Goal: Task Accomplishment & Management: Use online tool/utility

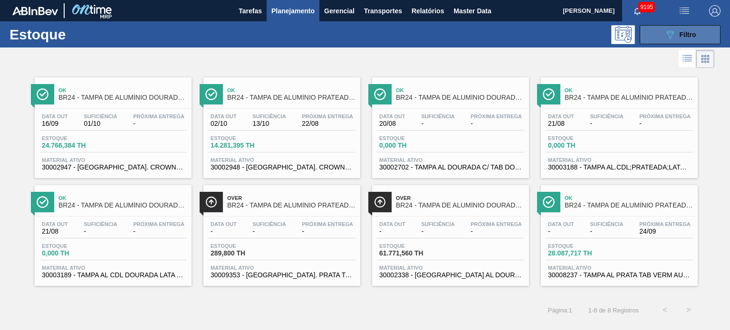
click at [694, 36] on span "Filtro" at bounding box center [687, 35] width 17 height 8
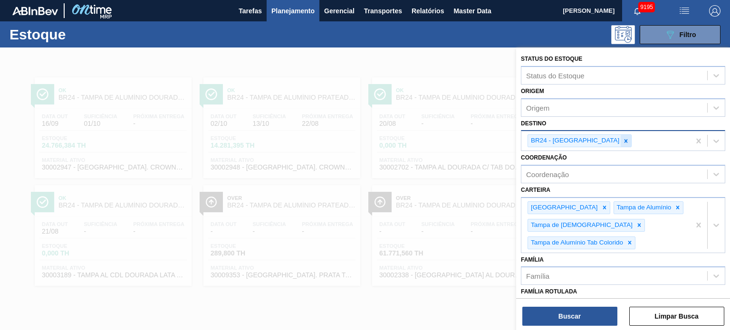
click at [622, 138] on icon at bounding box center [625, 141] width 7 height 7
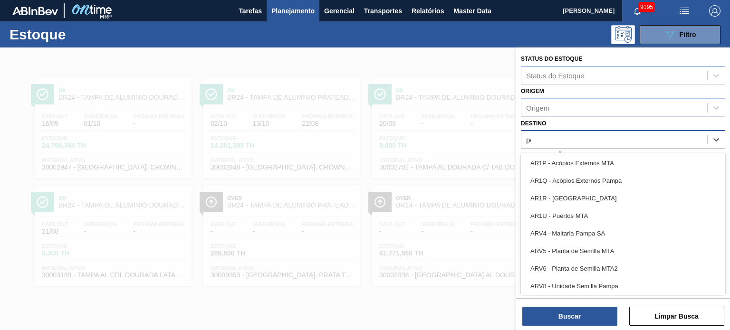
type input "per"
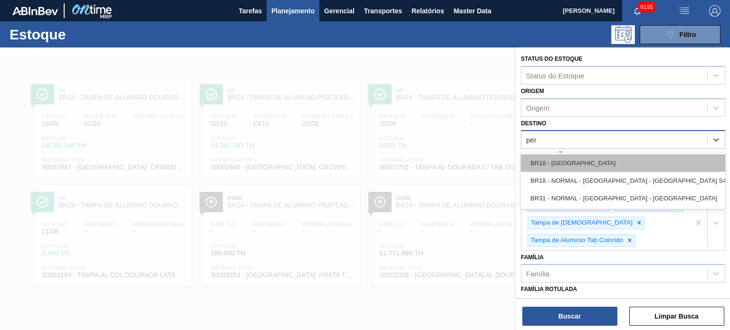
click at [592, 155] on div "BR18 - Pernambuco" at bounding box center [623, 163] width 204 height 18
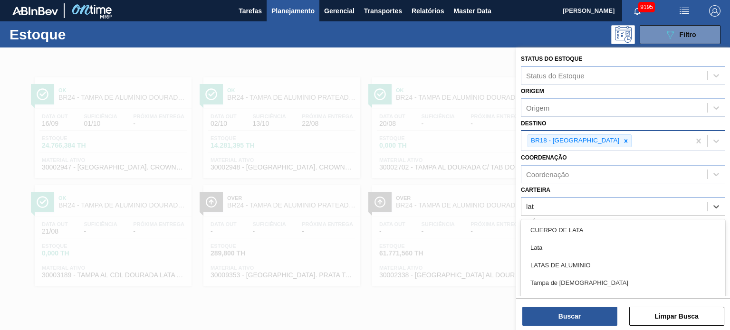
type input "lata"
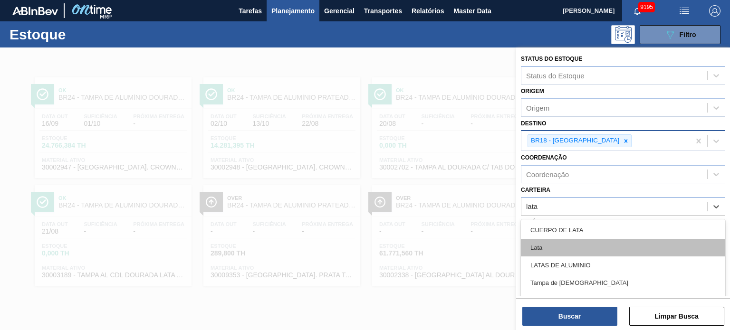
click at [576, 247] on div "Lata" at bounding box center [623, 248] width 204 height 18
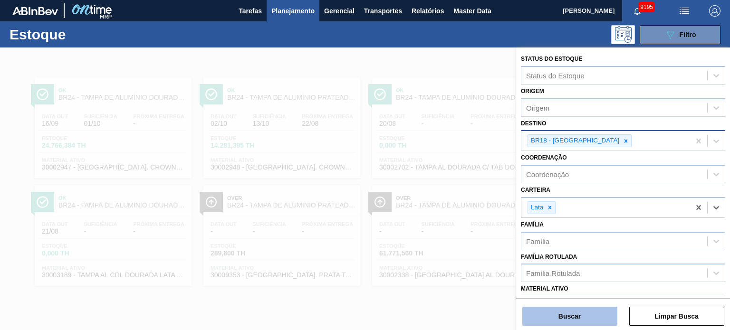
click at [570, 315] on button "Buscar" at bounding box center [569, 316] width 95 height 19
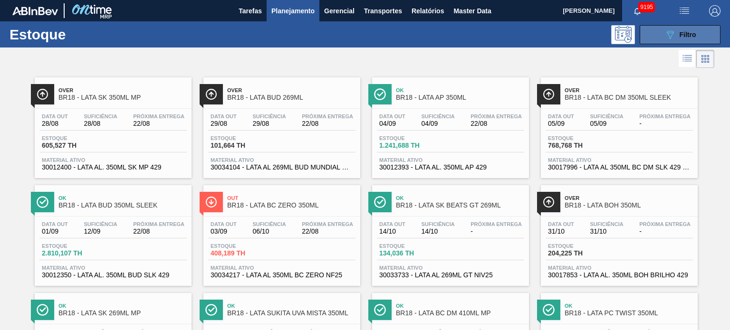
click at [671, 36] on icon "089F7B8B-B2A5-4AFE-B5C0-19BA573D28AC" at bounding box center [669, 34] width 11 height 11
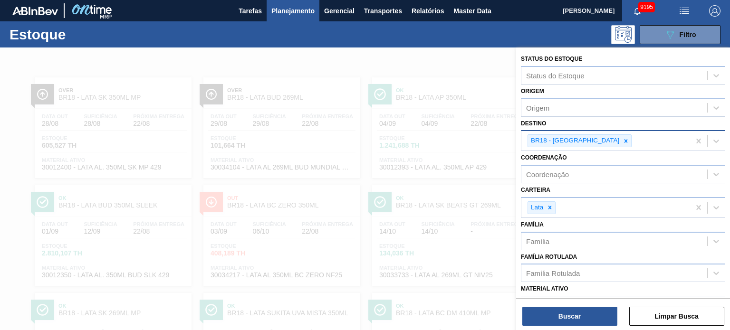
click at [398, 61] on div at bounding box center [365, 213] width 730 height 330
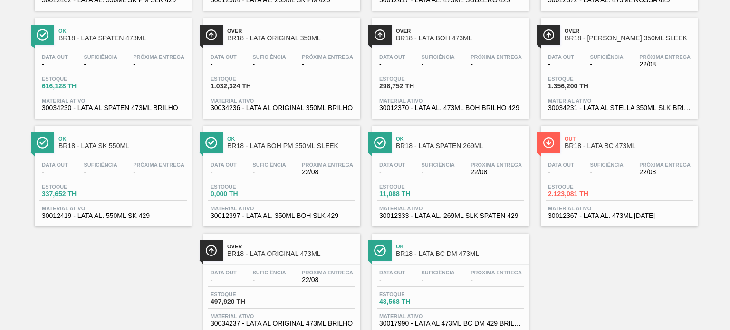
scroll to position [1162, 0]
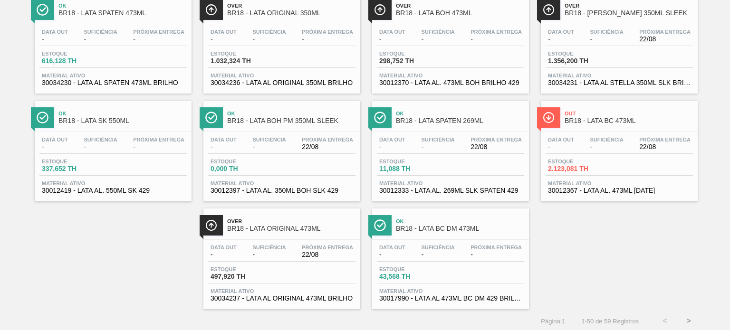
click at [691, 317] on button ">" at bounding box center [688, 321] width 24 height 24
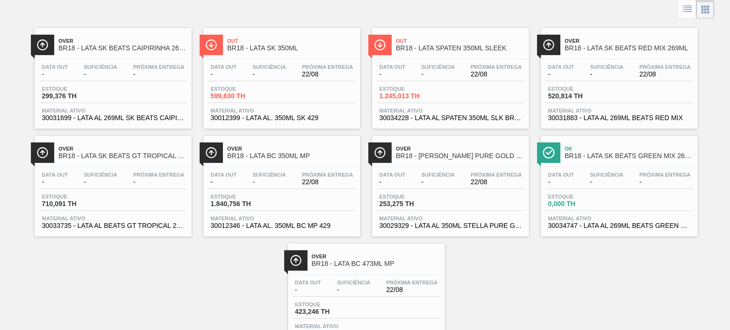
scroll to position [86, 0]
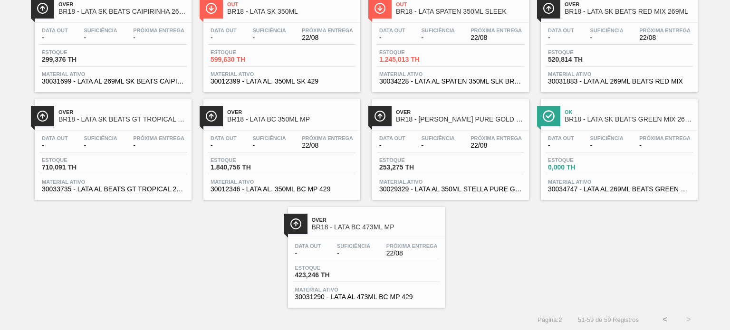
click at [659, 321] on button "<" at bounding box center [665, 320] width 24 height 24
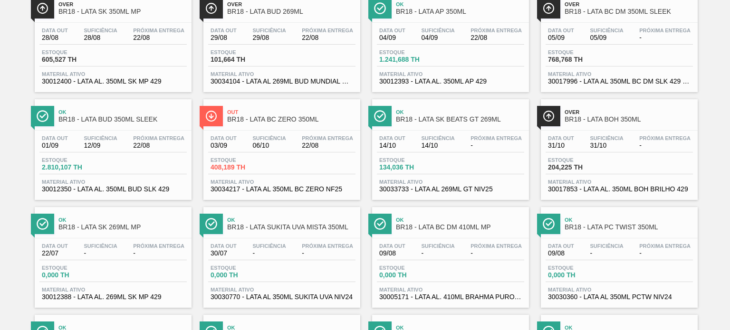
scroll to position [0, 0]
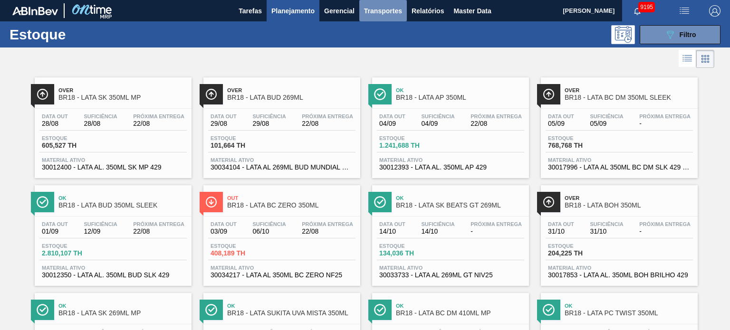
click at [379, 13] on span "Transportes" at bounding box center [383, 10] width 38 height 11
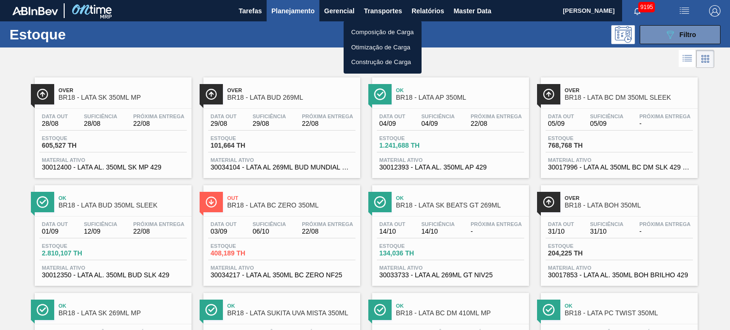
click at [375, 30] on li "Composição de Carga" at bounding box center [382, 32] width 78 height 15
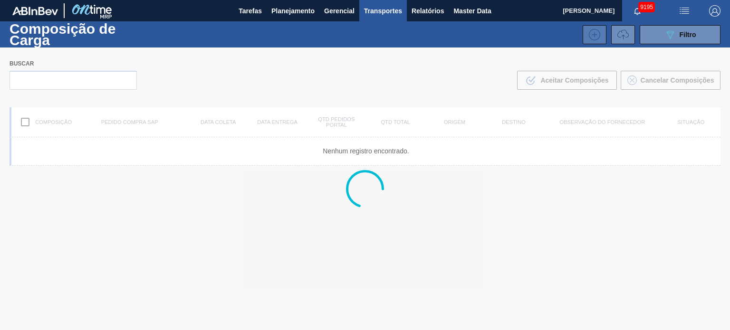
click at [600, 33] on button at bounding box center [594, 34] width 24 height 19
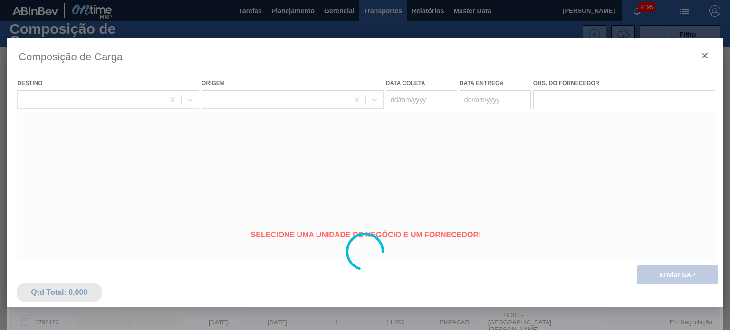
click at [703, 58] on div at bounding box center [364, 252] width 715 height 428
click at [703, 57] on icon "botão de ícone" at bounding box center [704, 55] width 11 height 11
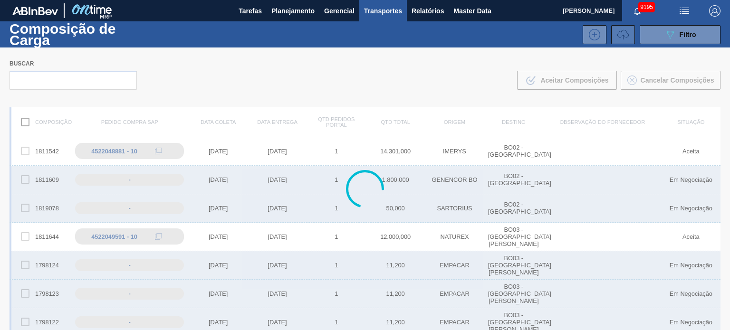
click at [621, 34] on icon at bounding box center [622, 34] width 11 height 11
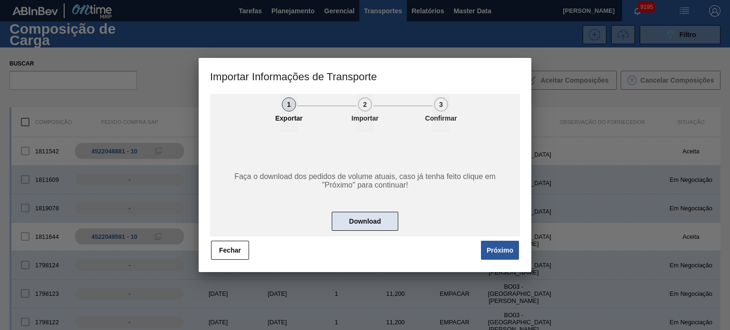
click at [354, 219] on button "Download" at bounding box center [365, 221] width 67 height 19
click at [236, 253] on button "Fechar" at bounding box center [230, 250] width 38 height 19
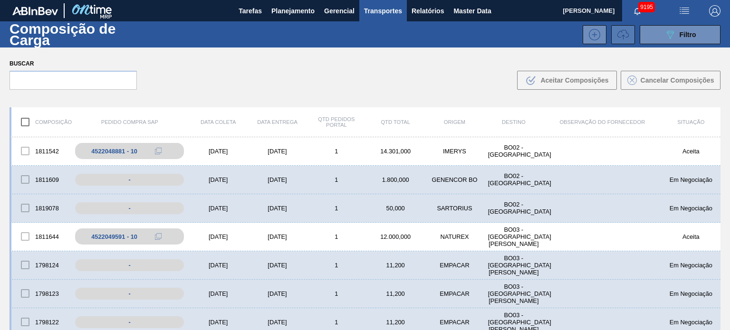
click at [620, 31] on icon at bounding box center [622, 34] width 11 height 11
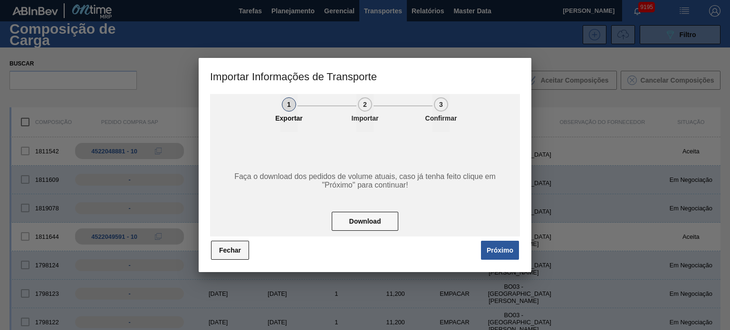
click at [214, 249] on button "Fechar" at bounding box center [230, 250] width 38 height 19
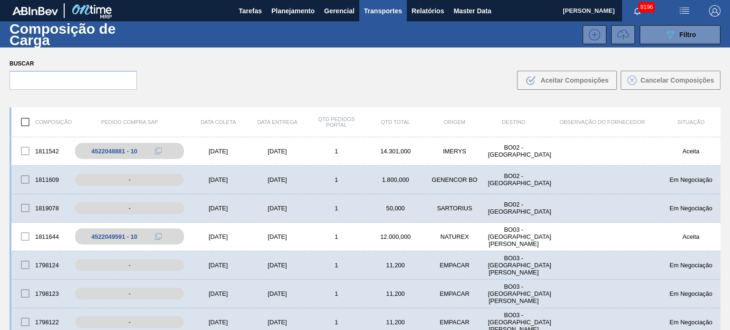
click at [618, 34] on icon at bounding box center [622, 34] width 11 height 11
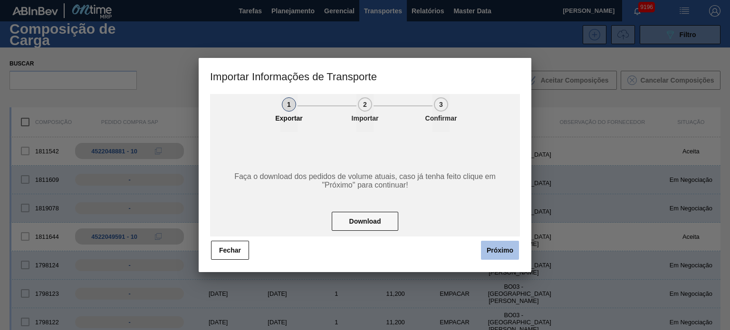
click at [488, 250] on button "Próximo" at bounding box center [500, 250] width 38 height 19
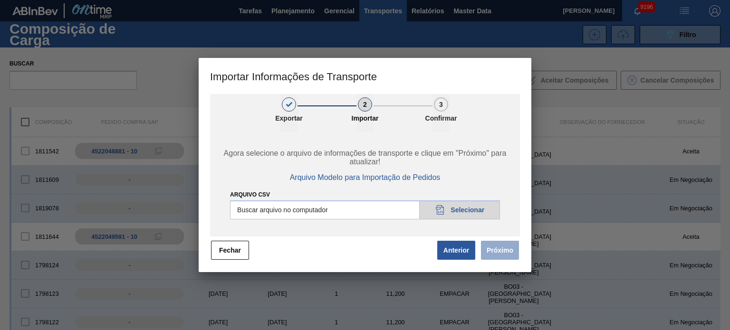
click at [465, 210] on input "Arquivo CSV" at bounding box center [365, 209] width 270 height 19
type input "C:\fakepath\IMP.csv"
click at [523, 250] on div "1 Exportar 2 Importar 3 Confirmar Agora selecione o arquivo de informações de t…" at bounding box center [365, 183] width 333 height 178
click at [509, 251] on button "Próximo" at bounding box center [500, 250] width 38 height 19
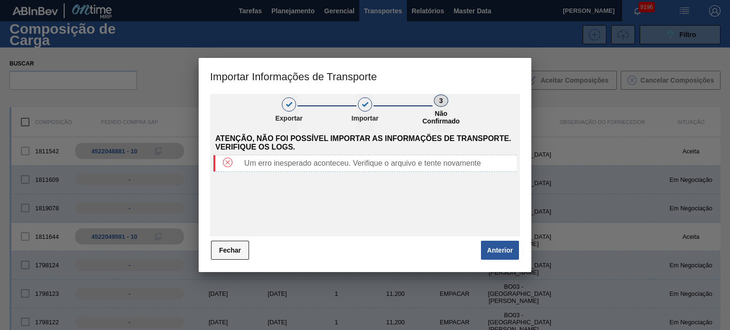
click at [224, 251] on button "Fechar" at bounding box center [230, 250] width 38 height 19
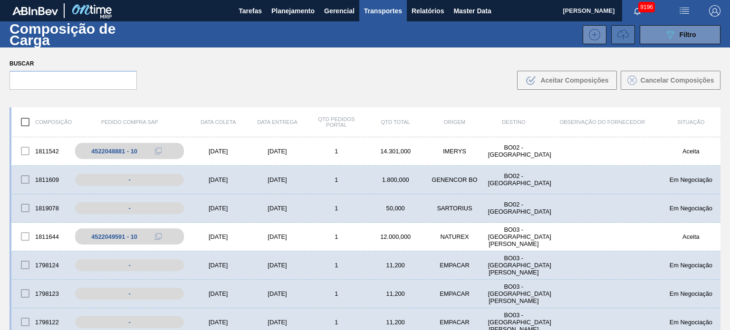
click at [620, 35] on icon at bounding box center [622, 34] width 11 height 11
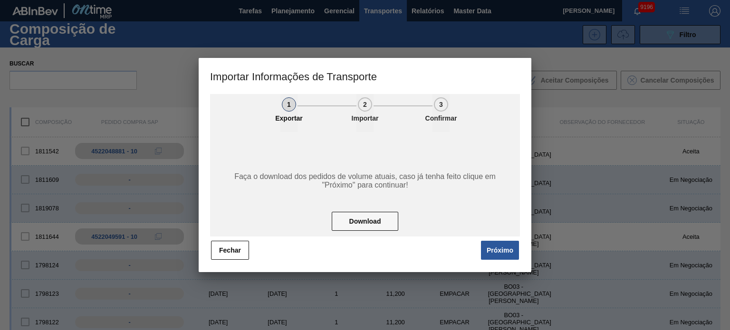
click at [501, 262] on div "1 Exportar 2 Importar 3 Confirmar Faça o download dos pedidos de volume atuais,…" at bounding box center [365, 183] width 333 height 178
click at [501, 248] on button "Próximo" at bounding box center [500, 250] width 38 height 19
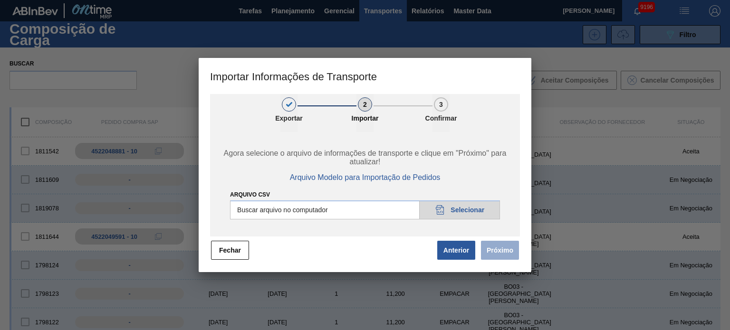
click at [479, 209] on input "Arquivo CSV" at bounding box center [365, 209] width 270 height 19
type input "C:\fakepath\IMP.csv"
click at [480, 249] on span "Próximo" at bounding box center [498, 250] width 44 height 21
click at [490, 251] on button "Próximo" at bounding box center [500, 250] width 38 height 19
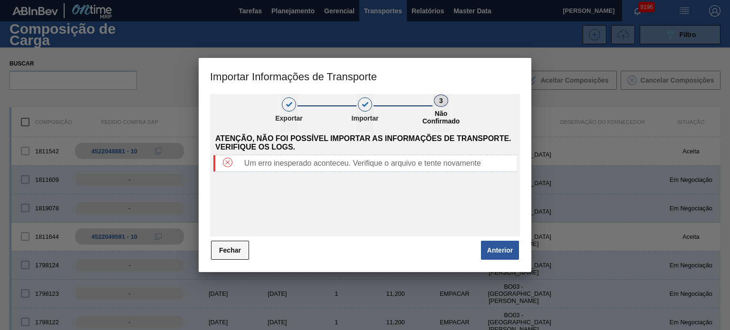
click at [232, 245] on button "Fechar" at bounding box center [230, 250] width 38 height 19
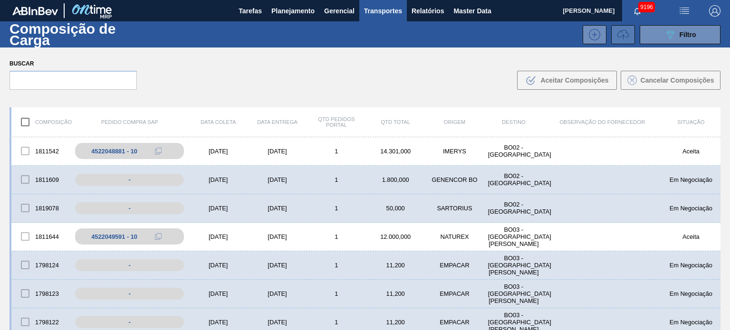
click at [614, 33] on button at bounding box center [623, 34] width 24 height 19
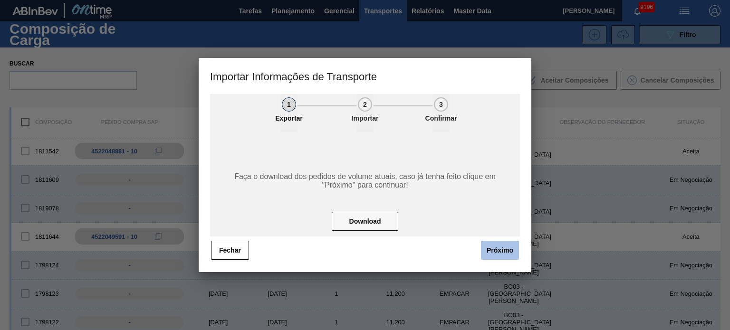
click at [497, 257] on button "Próximo" at bounding box center [500, 250] width 38 height 19
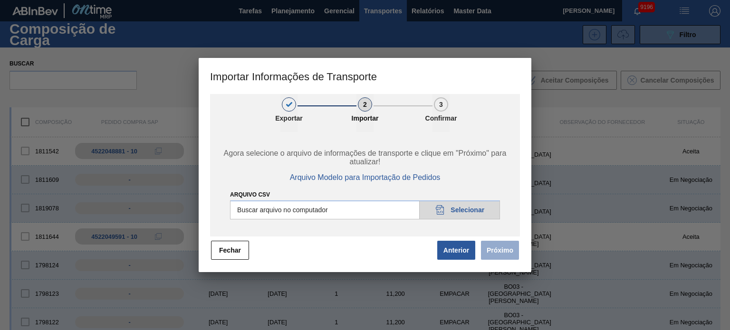
click at [452, 209] on input "Arquivo CSV" at bounding box center [365, 209] width 270 height 19
click at [390, 175] on span "Arquivo Modelo para Importação de Pedidos" at bounding box center [365, 177] width 151 height 9
click at [458, 209] on input "Arquivo CSV" at bounding box center [365, 209] width 270 height 19
type input "C:\fakepath\IMP.csv"
click at [499, 251] on button "Próximo" at bounding box center [500, 250] width 38 height 19
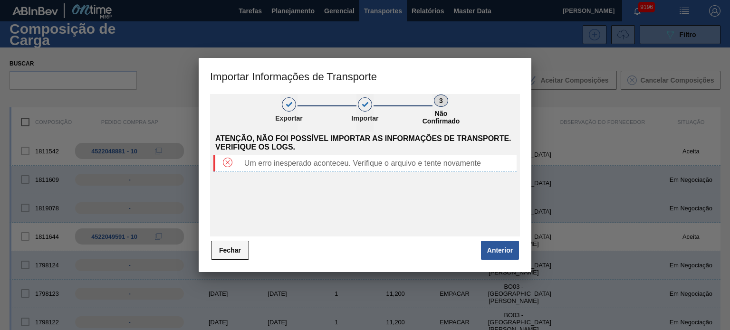
click at [239, 249] on button "Fechar" at bounding box center [230, 250] width 38 height 19
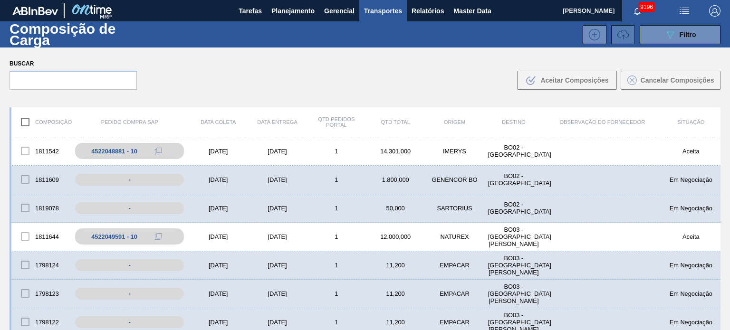
click at [618, 38] on icon at bounding box center [622, 34] width 11 height 11
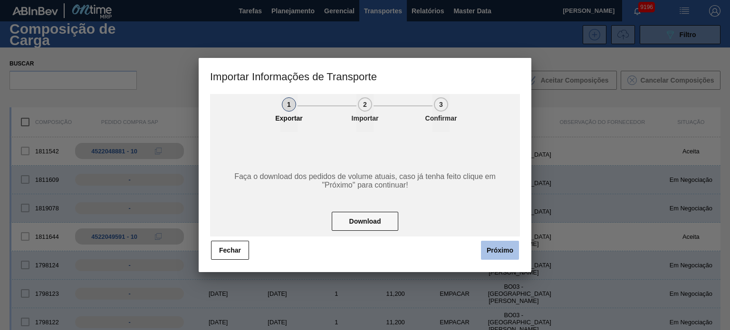
click at [504, 254] on button "Próximo" at bounding box center [500, 250] width 38 height 19
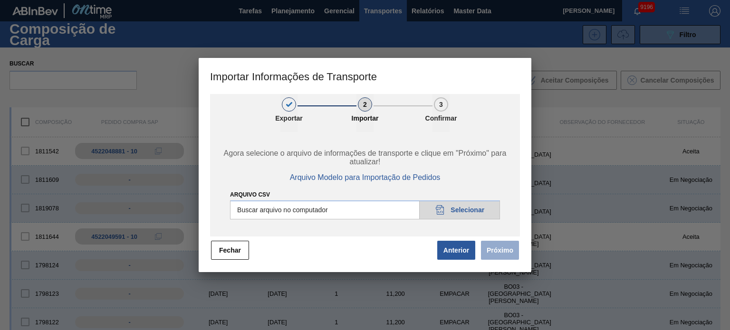
click at [475, 203] on input "Arquivo CSV" at bounding box center [365, 209] width 270 height 19
type input "C:\fakepath\IMP.csv"
click at [507, 259] on button "Próximo" at bounding box center [500, 250] width 38 height 19
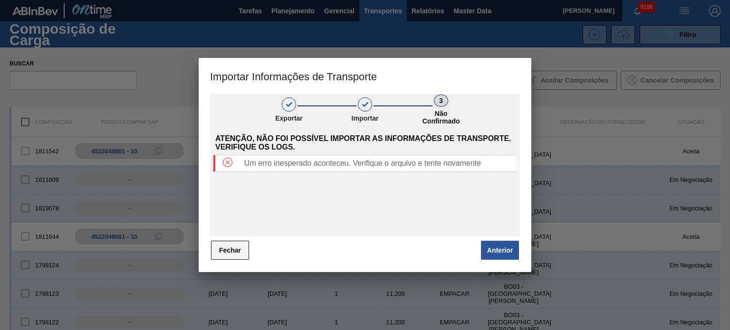
click at [228, 251] on button "Fechar" at bounding box center [230, 250] width 38 height 19
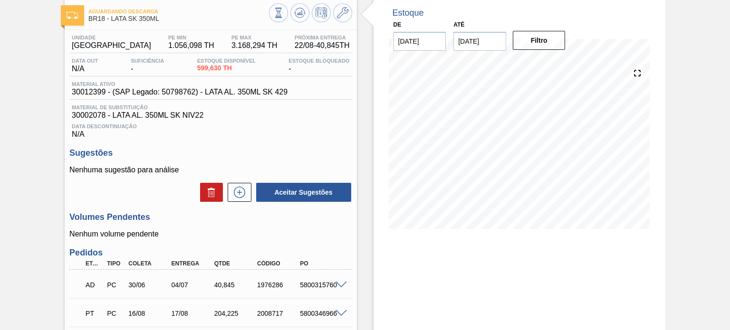
scroll to position [95, 0]
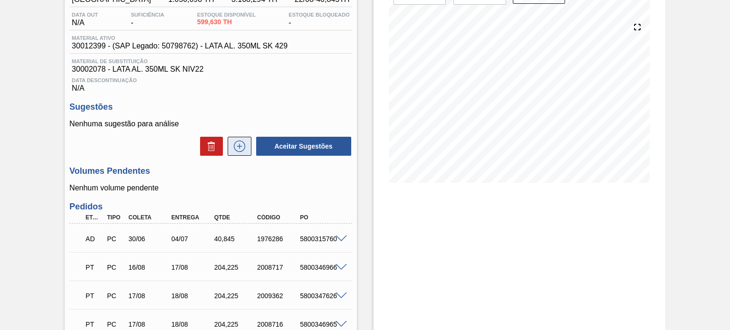
click at [234, 147] on icon at bounding box center [239, 146] width 15 height 11
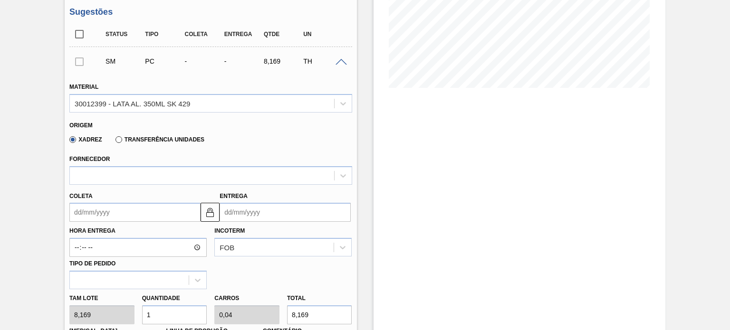
scroll to position [238, 0]
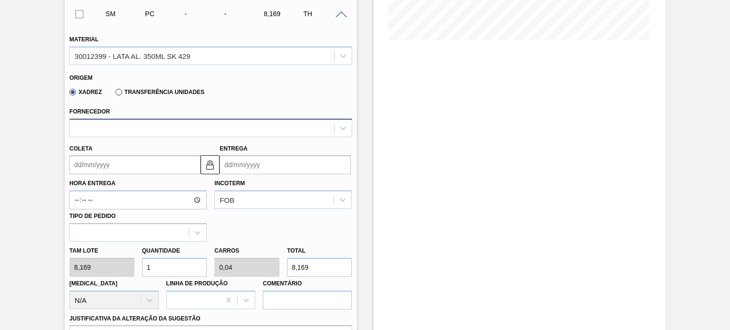
click at [141, 136] on div at bounding box center [210, 128] width 282 height 19
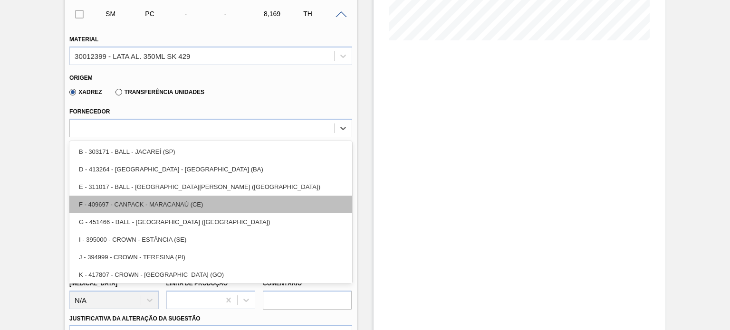
click at [161, 207] on div "F - 409697 - CANPACK - MARACANAÚ (CE)" at bounding box center [210, 205] width 282 height 18
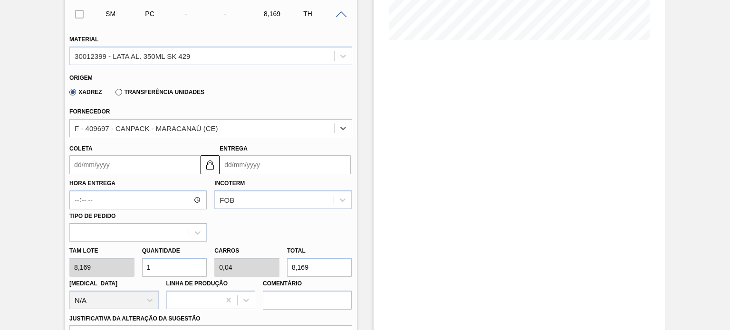
click at [116, 163] on input "Coleta" at bounding box center [134, 164] width 131 height 19
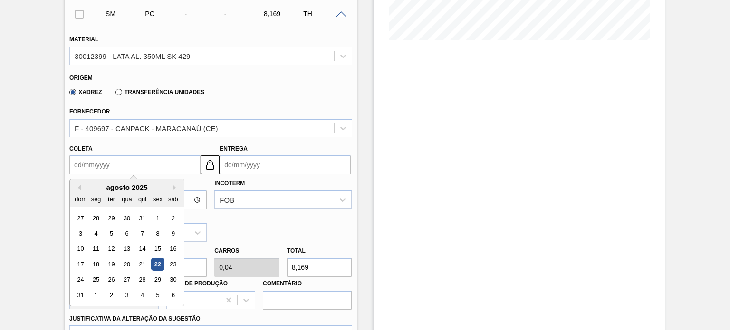
click at [153, 265] on div "22" at bounding box center [157, 264] width 13 height 13
type input "[DATE]"
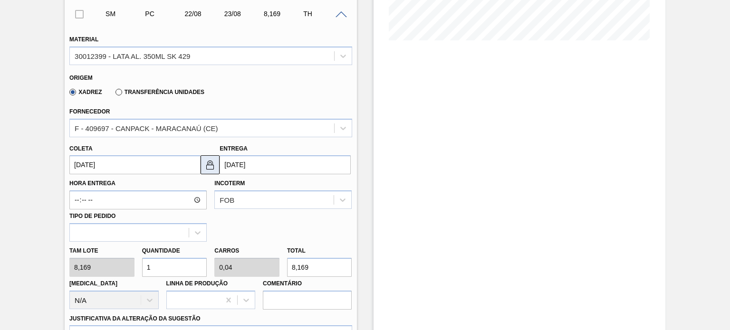
click at [209, 161] on img at bounding box center [209, 164] width 11 height 11
click at [257, 164] on input "[DATE]" at bounding box center [284, 164] width 131 height 19
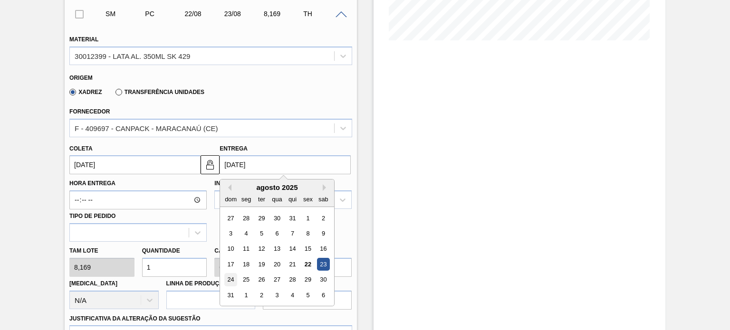
click at [228, 279] on div "24" at bounding box center [230, 280] width 13 height 13
type input "[DATE]"
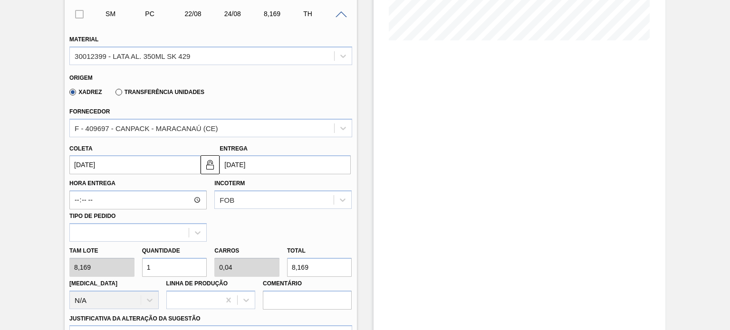
click at [119, 270] on div "[PERSON_NAME] 8,169 Quantidade 1 Carros 0,04 Total 8,169 [MEDICAL_DATA] N/A Lin…" at bounding box center [211, 276] width 290 height 68
type input "10"
type input "0,4"
type input "81,69"
type input "100"
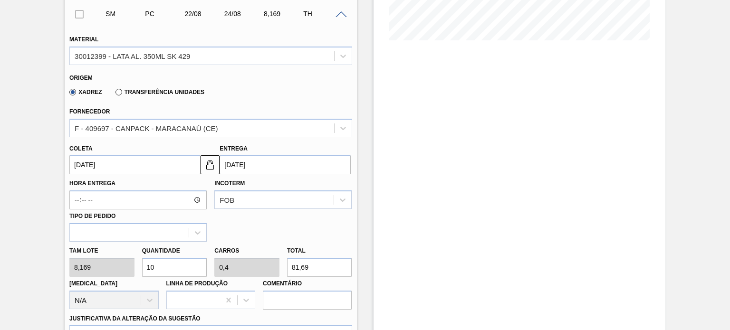
type input "4"
type input "816,9"
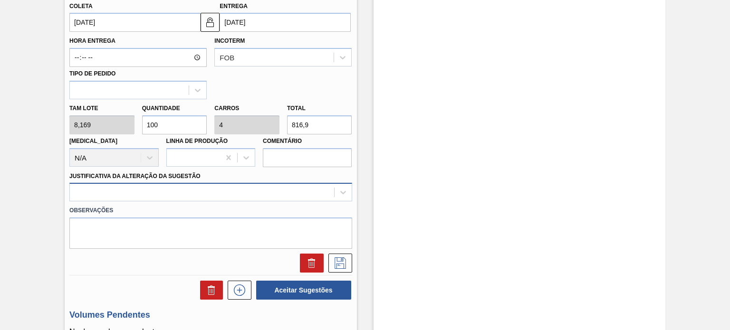
type input "100"
click at [192, 197] on div at bounding box center [210, 192] width 282 height 19
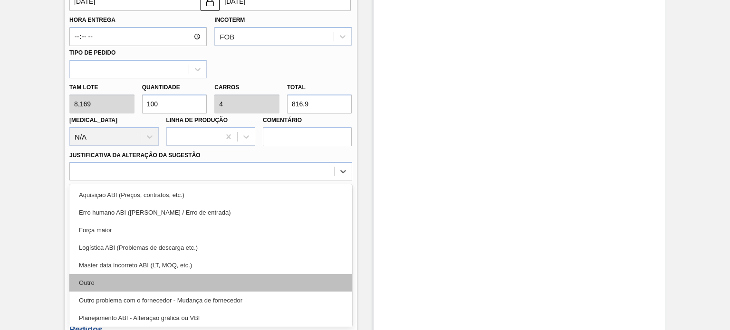
click at [167, 275] on div "Outro" at bounding box center [210, 283] width 282 height 18
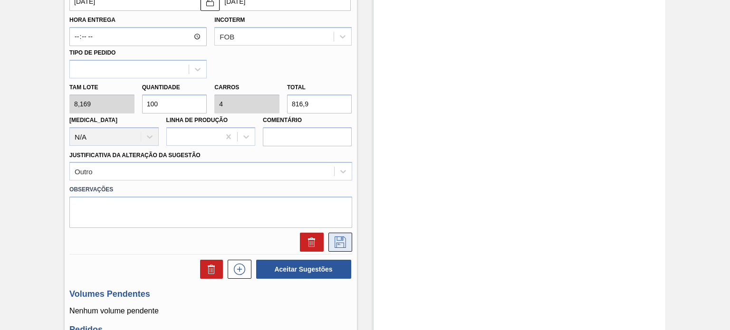
click at [340, 242] on icon at bounding box center [339, 242] width 11 height 11
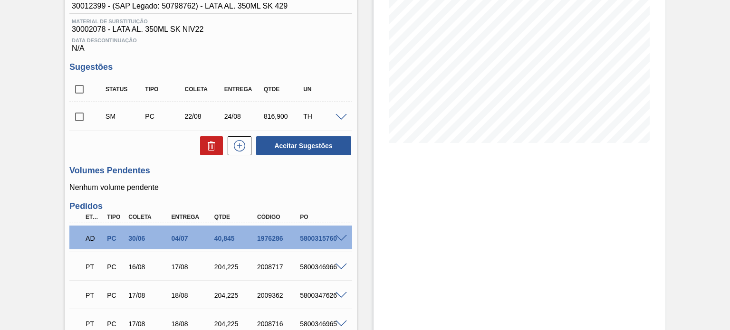
scroll to position [77, 0]
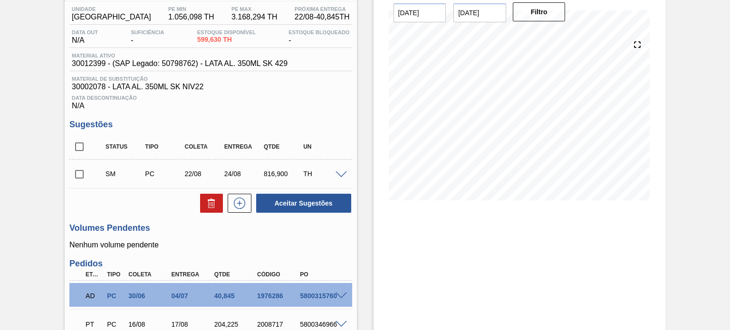
click at [80, 175] on input "checkbox" at bounding box center [79, 174] width 20 height 20
click at [336, 204] on button "Aceitar Sugestões" at bounding box center [303, 203] width 95 height 19
checkbox input "false"
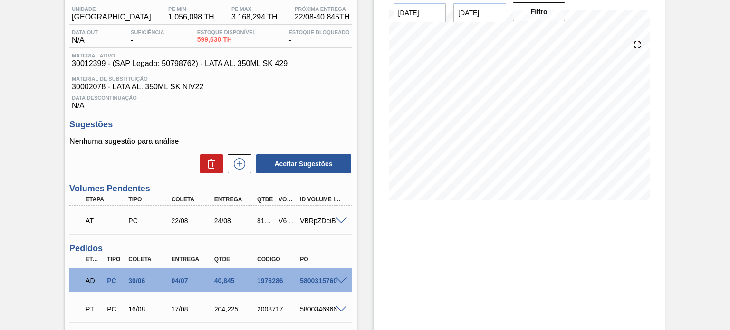
click at [285, 219] on div "V617662" at bounding box center [286, 221] width 21 height 8
copy div "V617662"
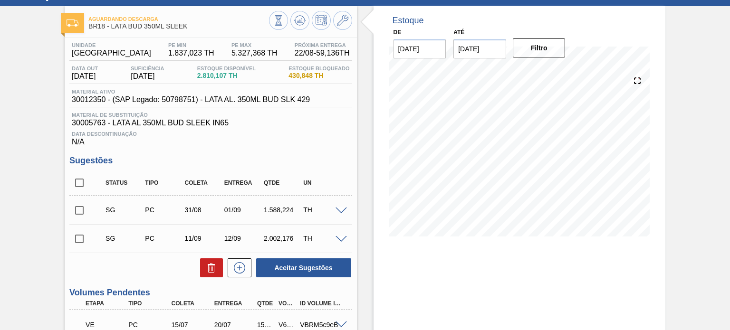
scroll to position [95, 0]
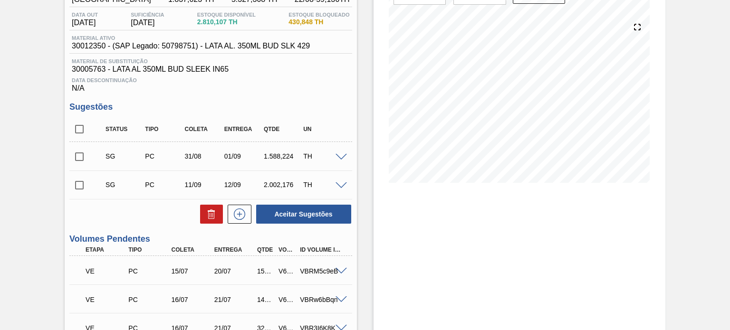
click at [342, 160] on span at bounding box center [340, 157] width 11 height 7
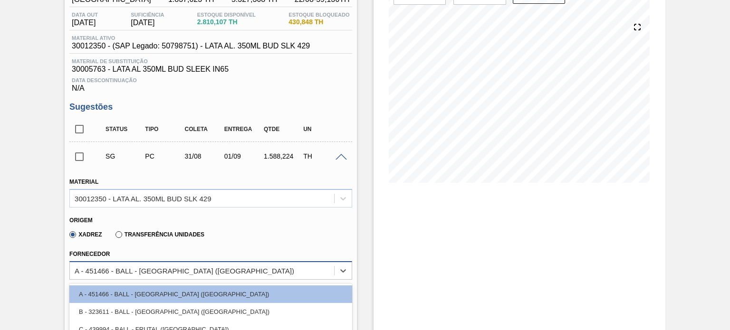
scroll to position [194, 0]
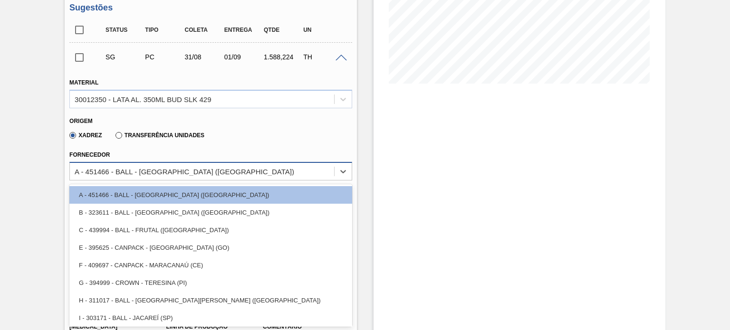
click at [171, 181] on div "option F - 409697 - CANPACK - MARACANAÚ (CE) focused, 5 of 8. 8 results availab…" at bounding box center [210, 171] width 282 height 19
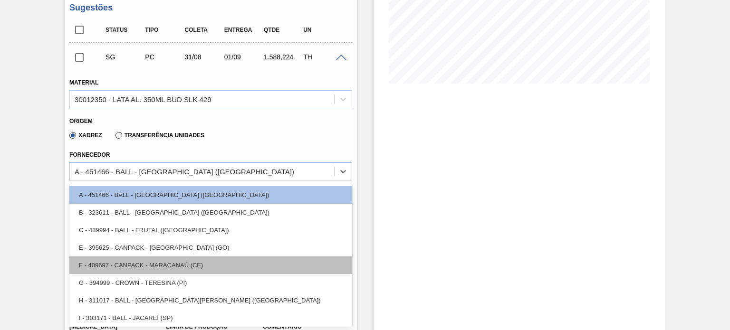
click at [178, 262] on div "F - 409697 - CANPACK - MARACANAÚ (CE)" at bounding box center [210, 266] width 282 height 18
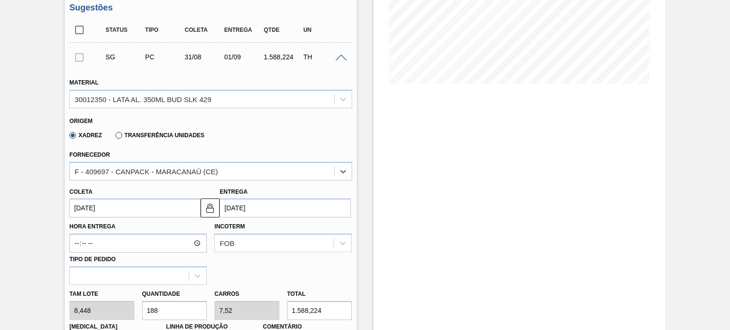
scroll to position [242, 0]
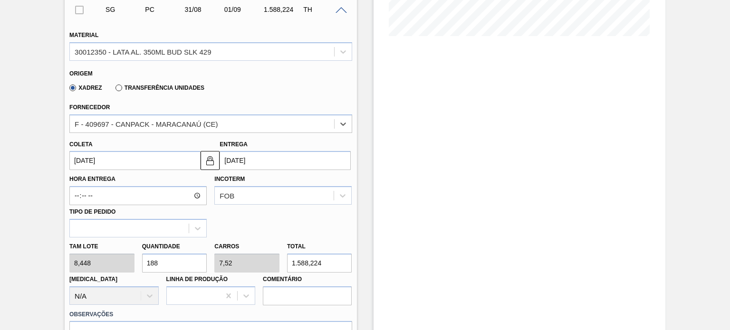
click at [105, 164] on input "31/08/2025" at bounding box center [134, 160] width 131 height 19
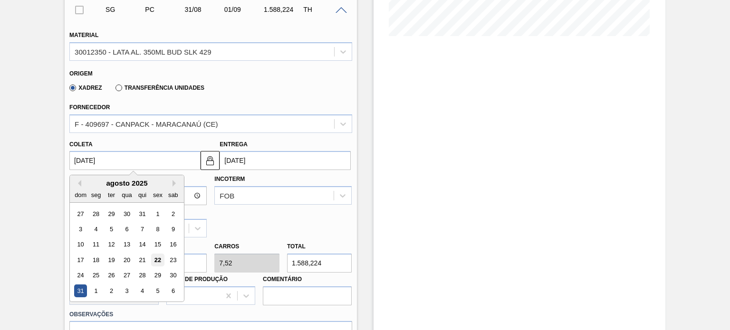
click at [158, 264] on div "22" at bounding box center [157, 260] width 13 height 13
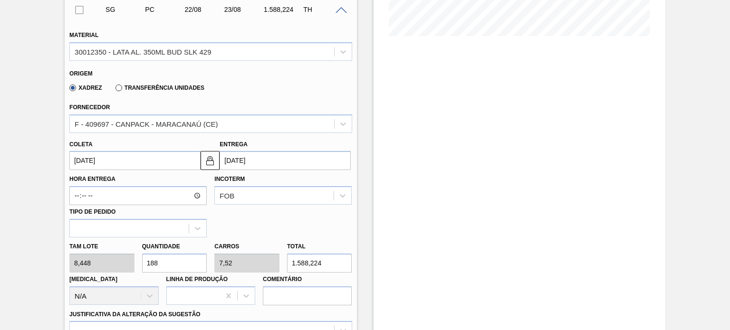
type input "[DATE]"
click at [205, 167] on button at bounding box center [209, 160] width 19 height 19
click at [249, 165] on input "23/08/2025" at bounding box center [284, 160] width 131 height 19
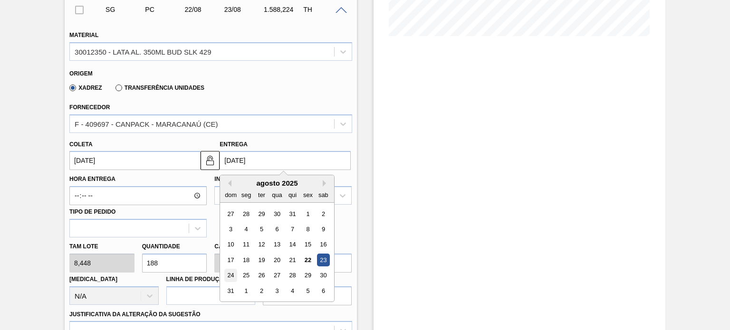
click at [230, 275] on div "24" at bounding box center [230, 275] width 13 height 13
type input "24/08/2025"
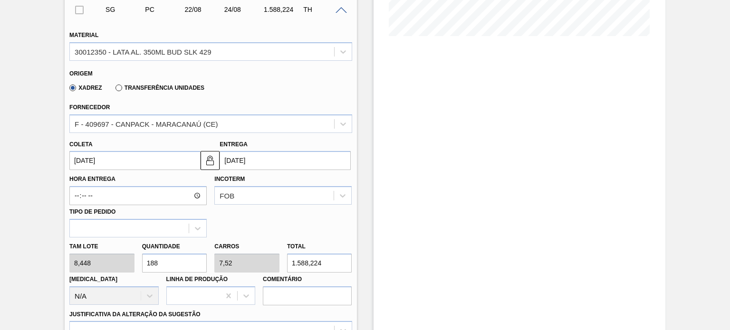
click at [118, 268] on div "Tam lote 8,448 Quantidade 188 Carros 7,52 Total 1.588,224 Doca N/A Linha de Pro…" at bounding box center [211, 272] width 290 height 68
type input "4"
type input "0,16"
type input "33,792"
type input "40"
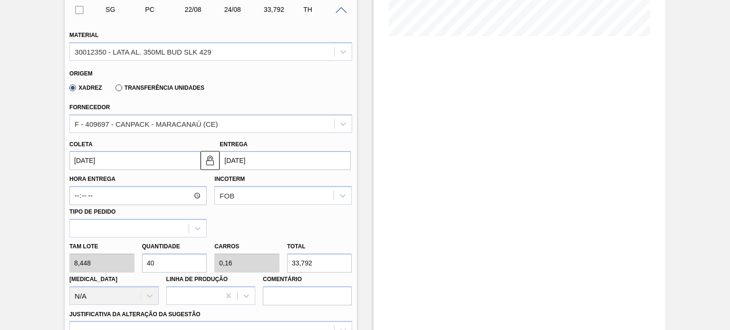
type input "1,6"
type input "337,92"
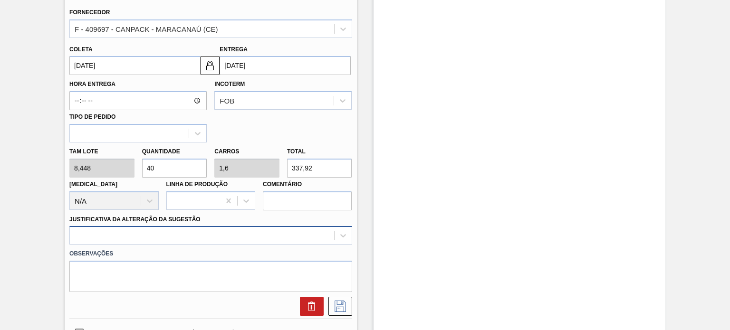
type input "40"
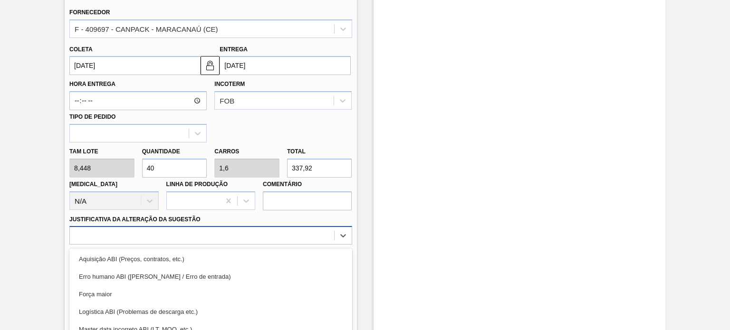
scroll to position [401, 0]
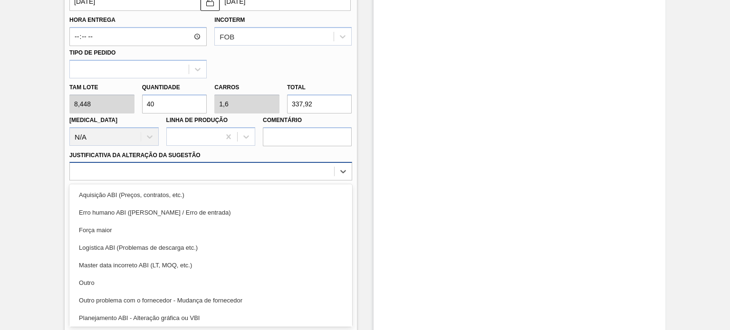
click at [158, 181] on div "option Logística ABI (Problemas de descarga etc.) focused, 4 of 18. 18 results …" at bounding box center [210, 171] width 282 height 19
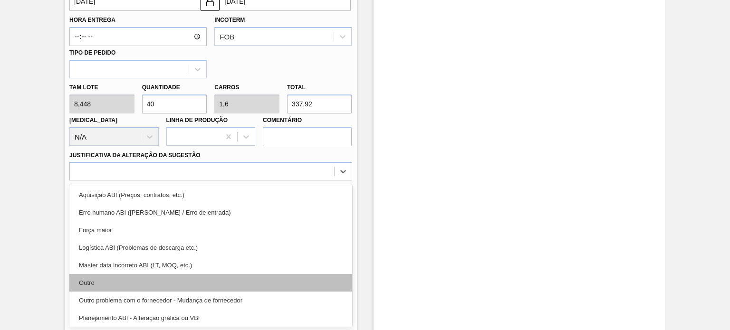
click at [148, 281] on div "Outro" at bounding box center [210, 283] width 282 height 18
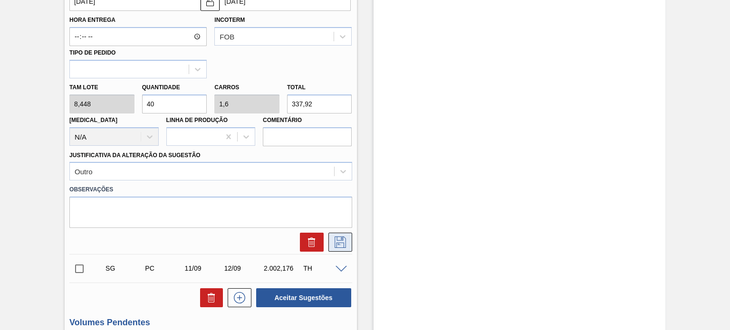
click at [342, 244] on icon at bounding box center [339, 242] width 11 height 11
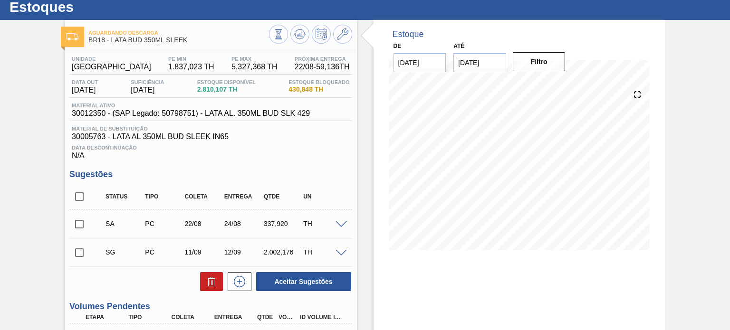
scroll to position [0, 0]
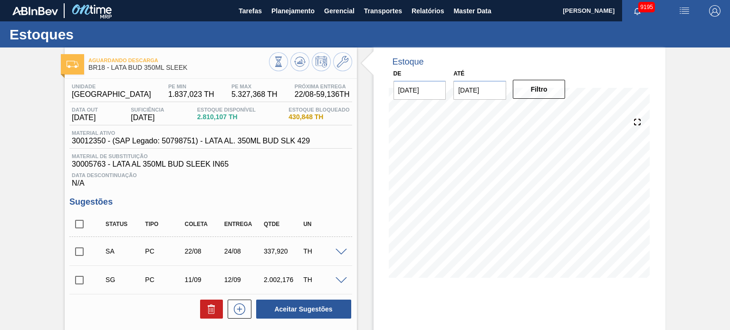
click at [82, 250] on input "checkbox" at bounding box center [79, 252] width 20 height 20
click at [295, 315] on button "Aceitar Sugestões" at bounding box center [303, 309] width 95 height 19
checkbox input "false"
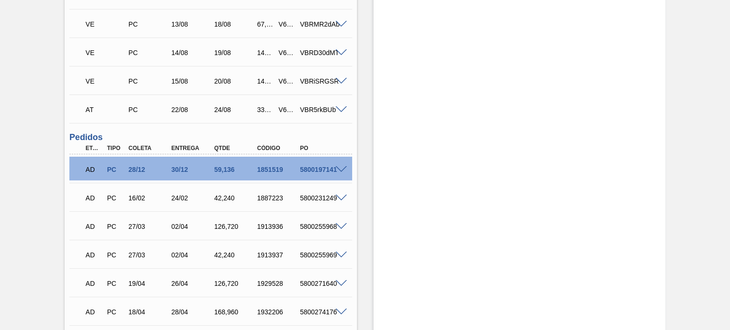
scroll to position [1045, 0]
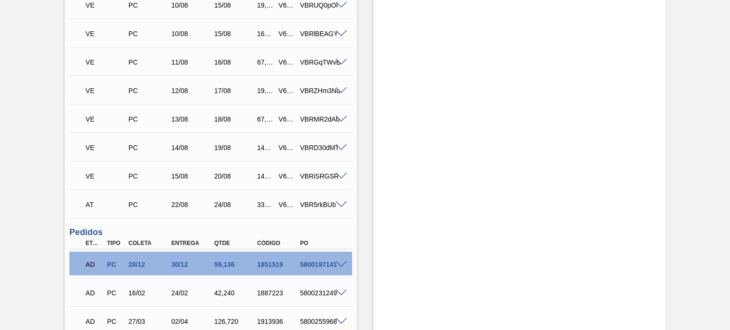
click at [280, 203] on div "V617663" at bounding box center [286, 205] width 21 height 8
copy div "V617663"
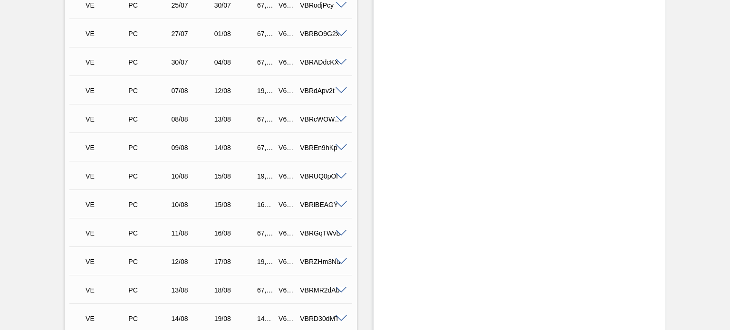
scroll to position [1188, 0]
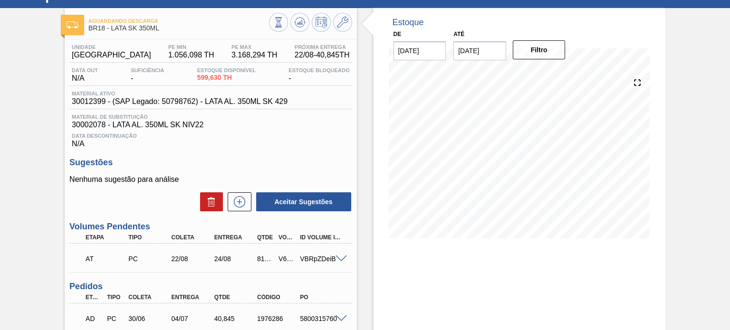
scroll to position [95, 0]
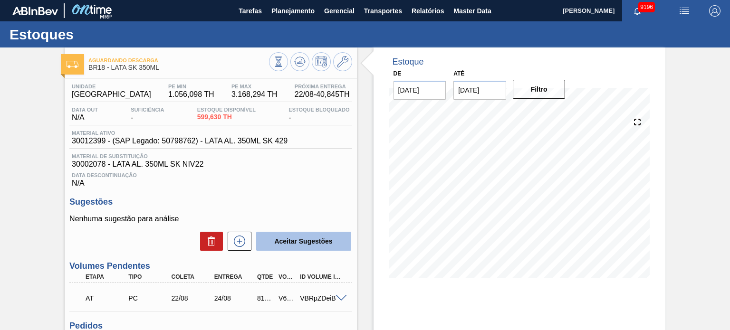
scroll to position [48, 0]
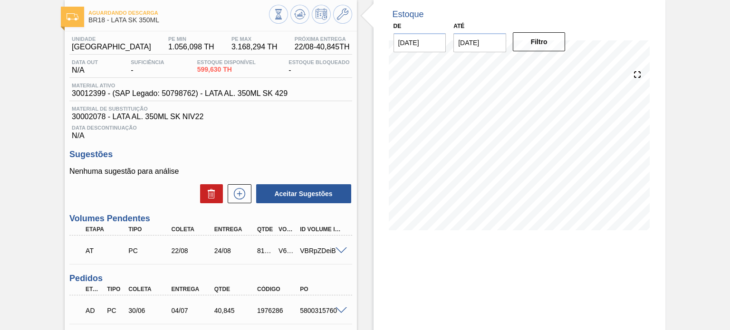
click at [281, 249] on div "V617662" at bounding box center [286, 251] width 21 height 8
copy div "V617662"
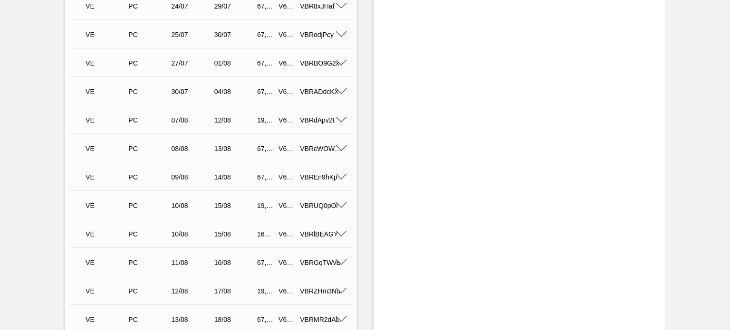
scroll to position [1093, 0]
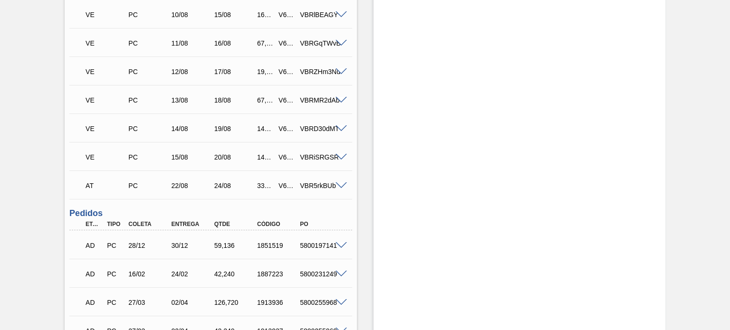
click at [282, 186] on div "V617663" at bounding box center [286, 186] width 21 height 8
copy div "V617663"
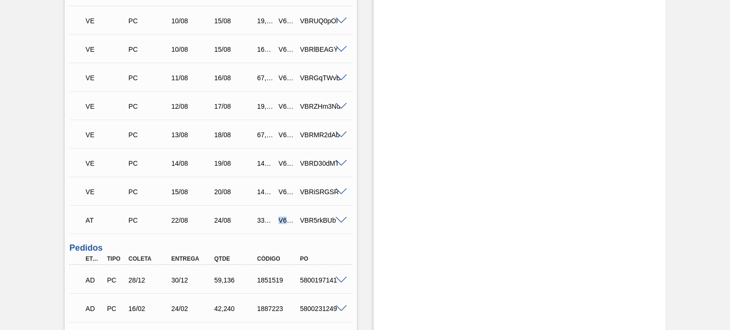
scroll to position [998, 0]
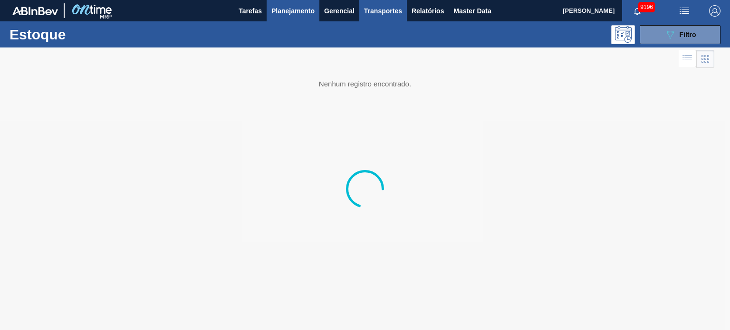
click at [369, 16] on span "Transportes" at bounding box center [383, 10] width 38 height 11
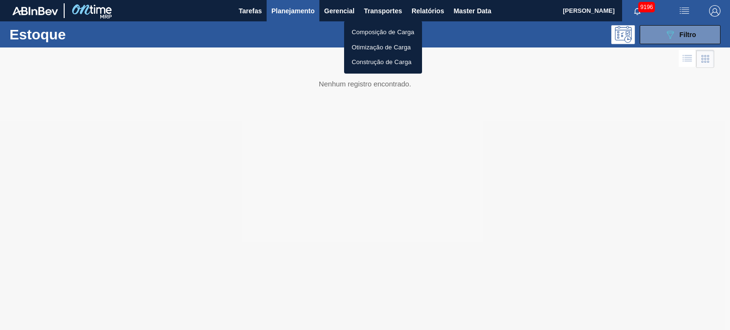
click at [375, 28] on li "Composição de Carga" at bounding box center [383, 32] width 78 height 15
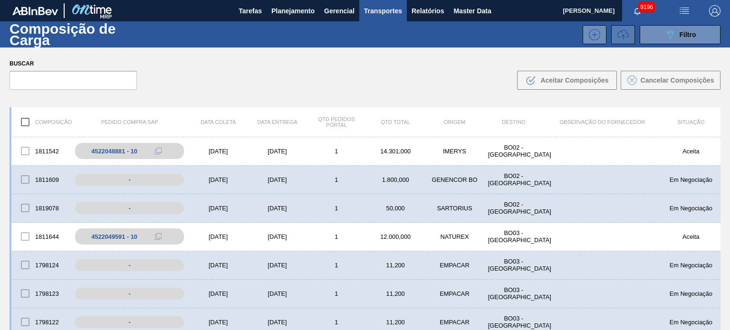
click at [615, 35] on button at bounding box center [623, 34] width 24 height 19
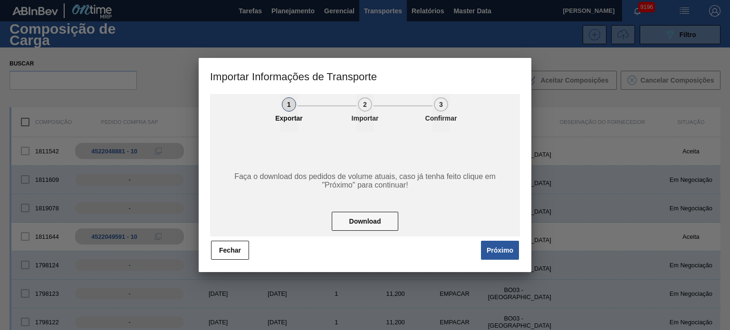
click at [504, 239] on div "1 Exportar 2 Importar 3 Confirmar Faça o download dos pedidos de volume atuais,…" at bounding box center [365, 177] width 310 height 167
click at [503, 244] on button "Próximo" at bounding box center [500, 250] width 38 height 19
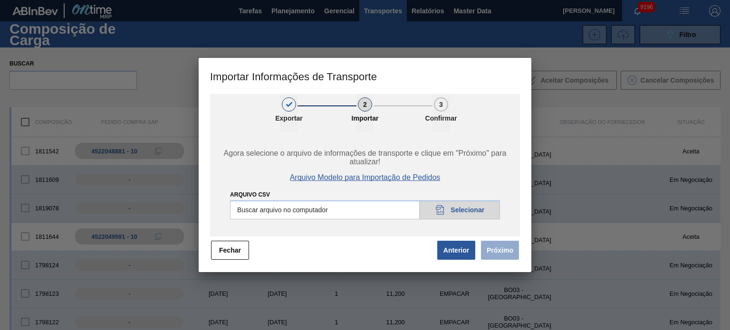
click at [390, 180] on span "Arquivo Modelo para Importação de Pedidos" at bounding box center [365, 177] width 151 height 9
click at [474, 214] on input "Arquivo CSV" at bounding box center [365, 209] width 270 height 19
type input "C:\fakepath\20250822_113757_ModeloPedidoComposicaoCarga.csv"
click at [510, 250] on button "Próximo" at bounding box center [500, 250] width 38 height 19
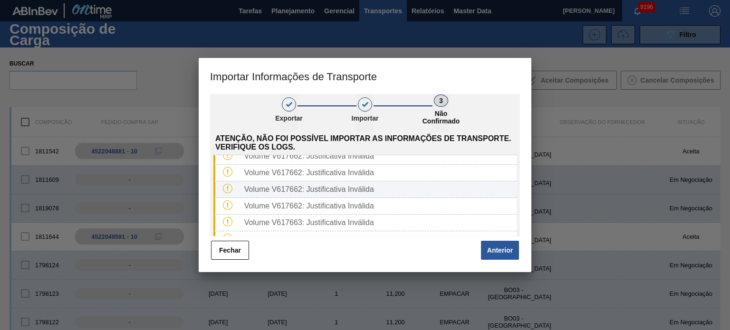
scroll to position [35, 0]
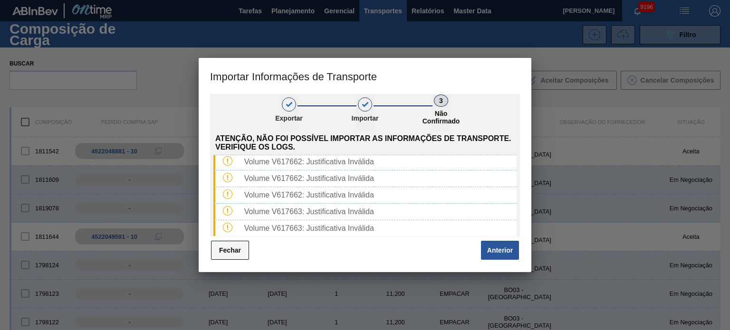
click at [235, 252] on button "Fechar" at bounding box center [230, 250] width 38 height 19
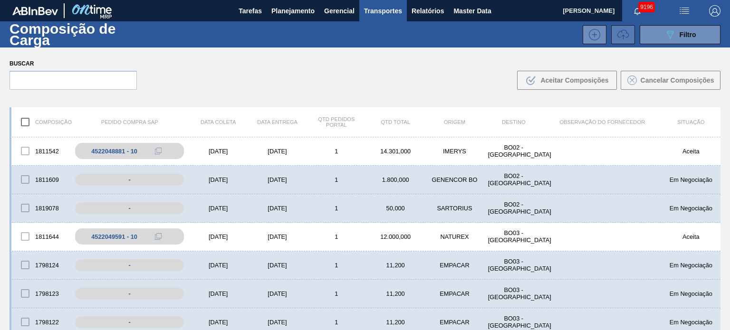
click at [611, 36] on button at bounding box center [623, 34] width 24 height 19
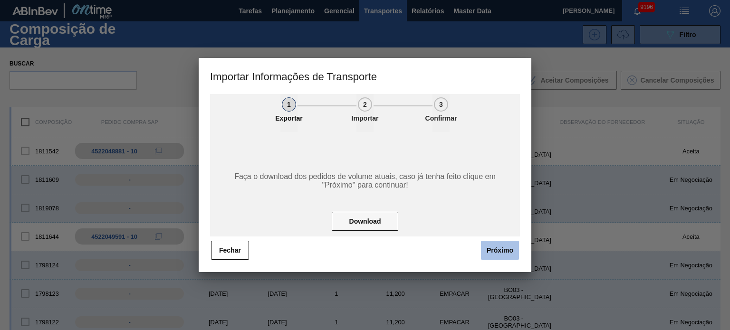
click at [506, 253] on button "Próximo" at bounding box center [500, 250] width 38 height 19
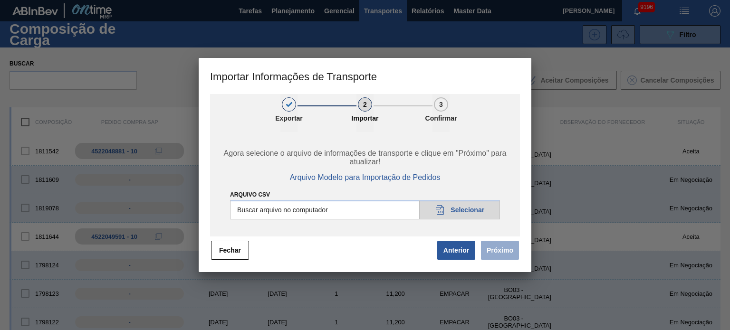
click at [476, 210] on input "Arquivo CSV" at bounding box center [365, 209] width 270 height 19
type input "C:\fakepath\20250822_113757_ModeloPedidoComposicaoCarga.csv"
click at [505, 251] on button "Próximo" at bounding box center [500, 250] width 38 height 19
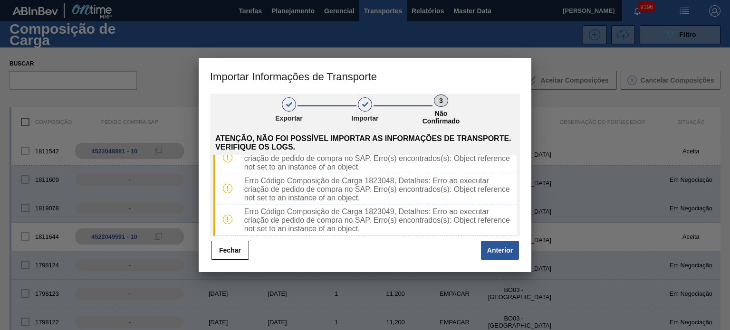
scroll to position [139, 0]
click at [236, 250] on button "Fechar" at bounding box center [230, 250] width 38 height 19
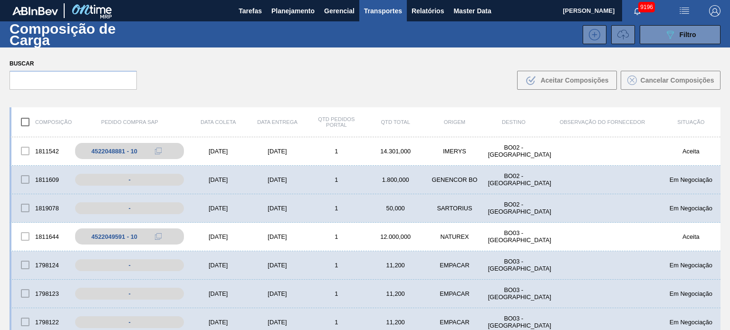
click at [628, 32] on button at bounding box center [623, 34] width 24 height 19
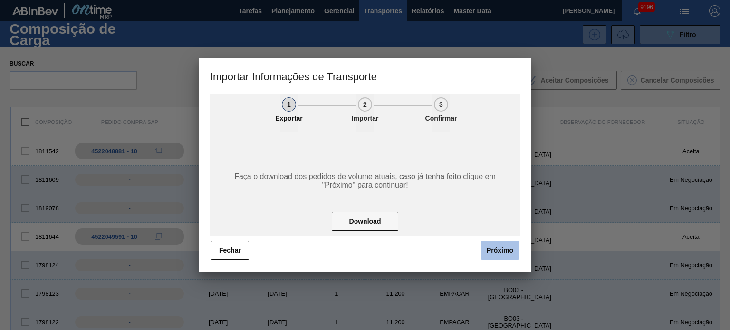
click at [504, 255] on button "Próximo" at bounding box center [500, 250] width 38 height 19
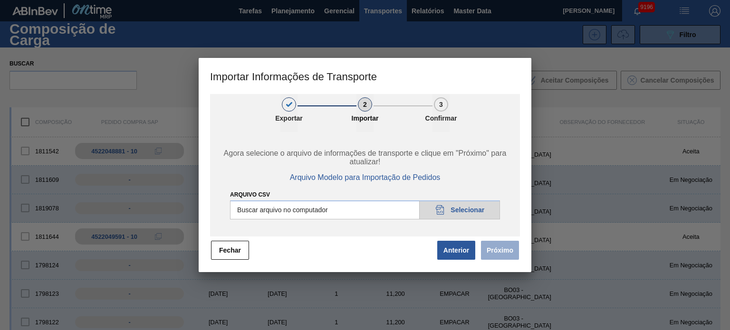
click at [479, 204] on input "Arquivo CSV" at bounding box center [365, 209] width 270 height 19
type input "C:\fakepath\20250822_113757_ModeloPedidoComposicaoCarga.csv"
click at [520, 254] on div "1 Exportar 2 Importar 3 Confirmar Agora selecione o arquivo de informações de t…" at bounding box center [365, 183] width 333 height 178
click at [511, 253] on button "Próximo" at bounding box center [500, 250] width 38 height 19
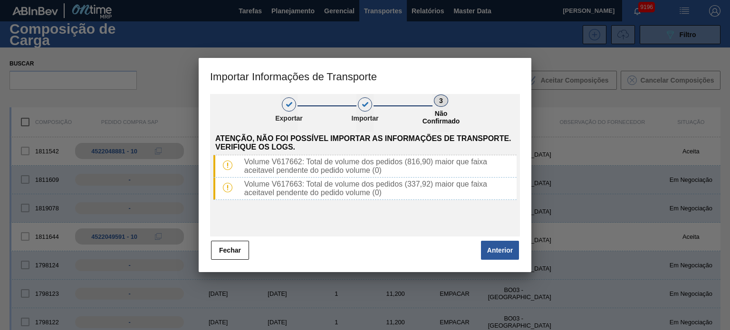
drag, startPoint x: 225, startPoint y: 247, endPoint x: 373, endPoint y: 17, distance: 273.5
click at [226, 247] on button "Fechar" at bounding box center [230, 250] width 38 height 19
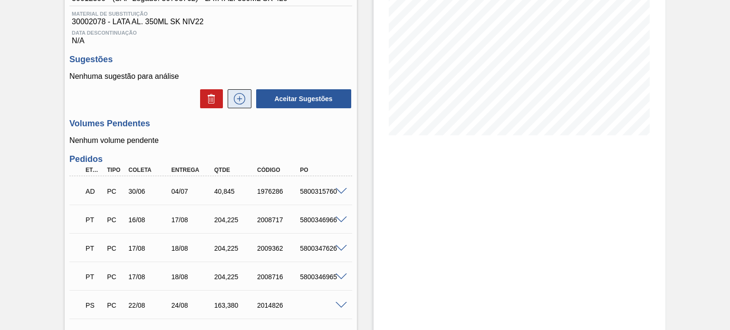
scroll to position [323, 0]
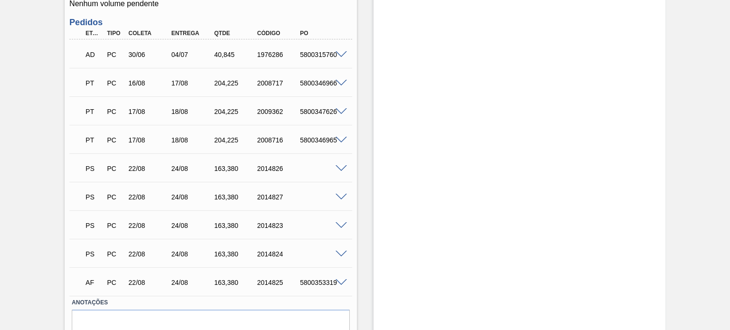
scroll to position [323, 0]
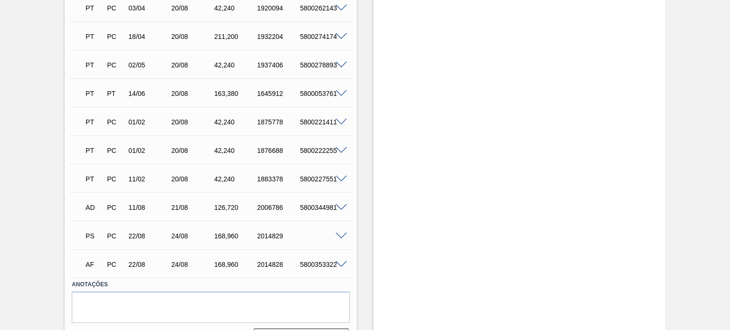
scroll to position [1925, 0]
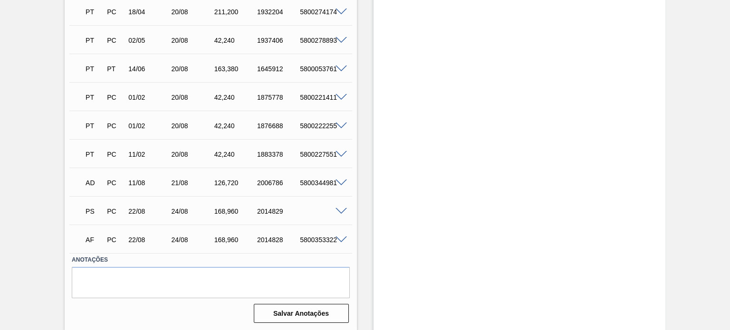
click at [346, 238] on span at bounding box center [340, 240] width 11 height 7
